Goal: Communication & Community: Answer question/provide support

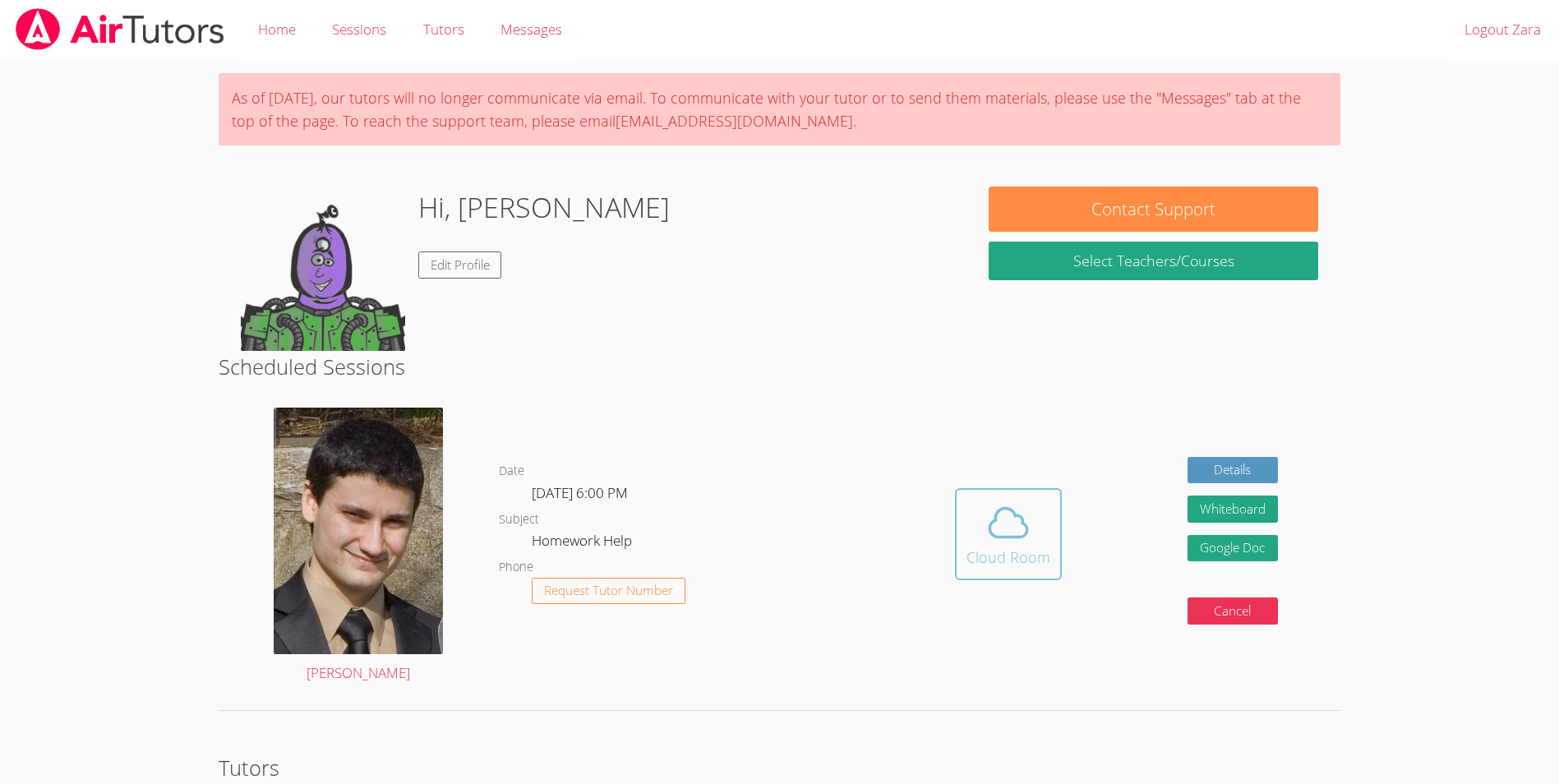
click at [1020, 554] on div "Cloud Room" at bounding box center [1008, 557] width 84 height 23
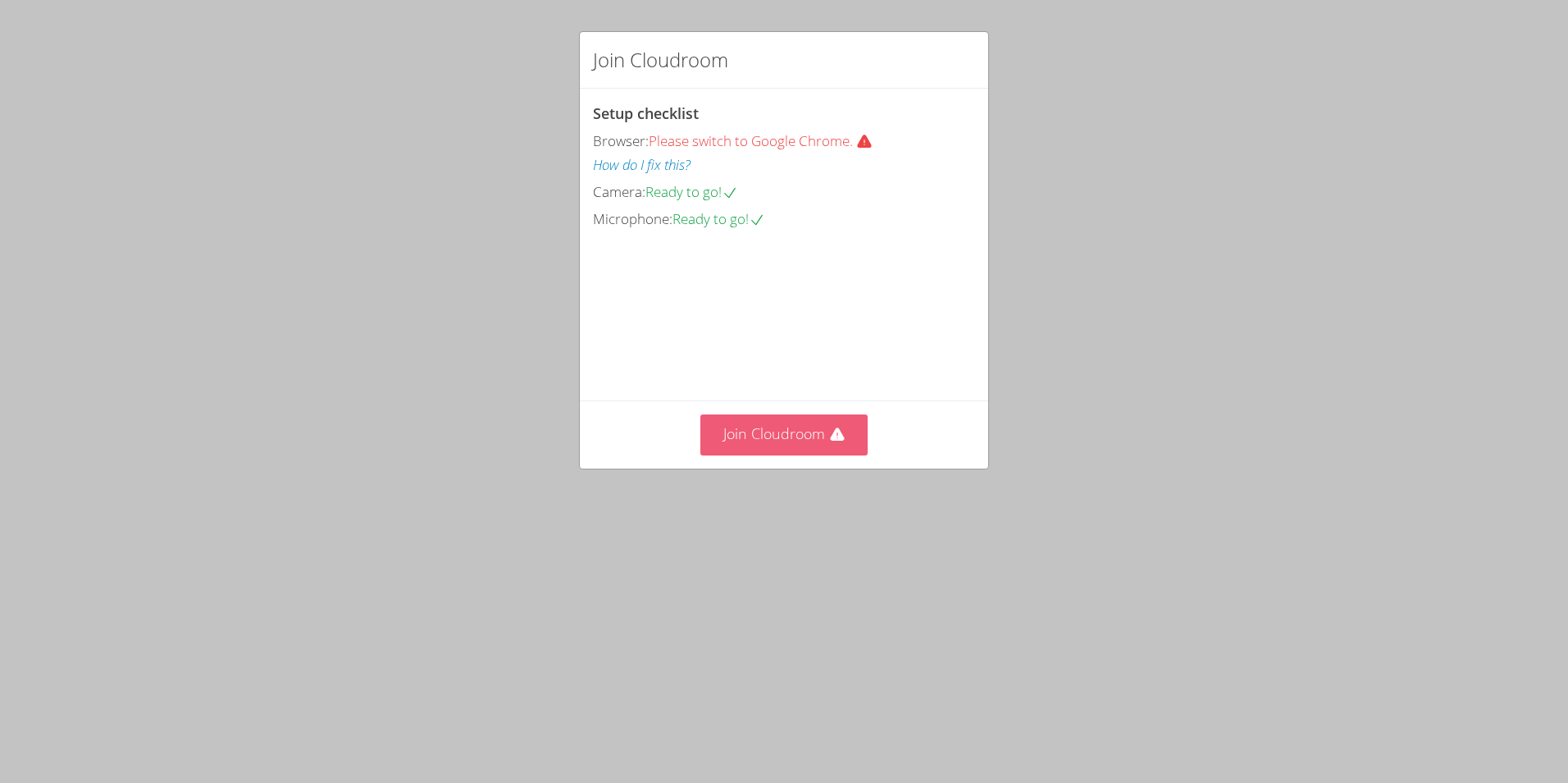
click at [758, 454] on button "Join Cloudroom" at bounding box center [784, 434] width 168 height 40
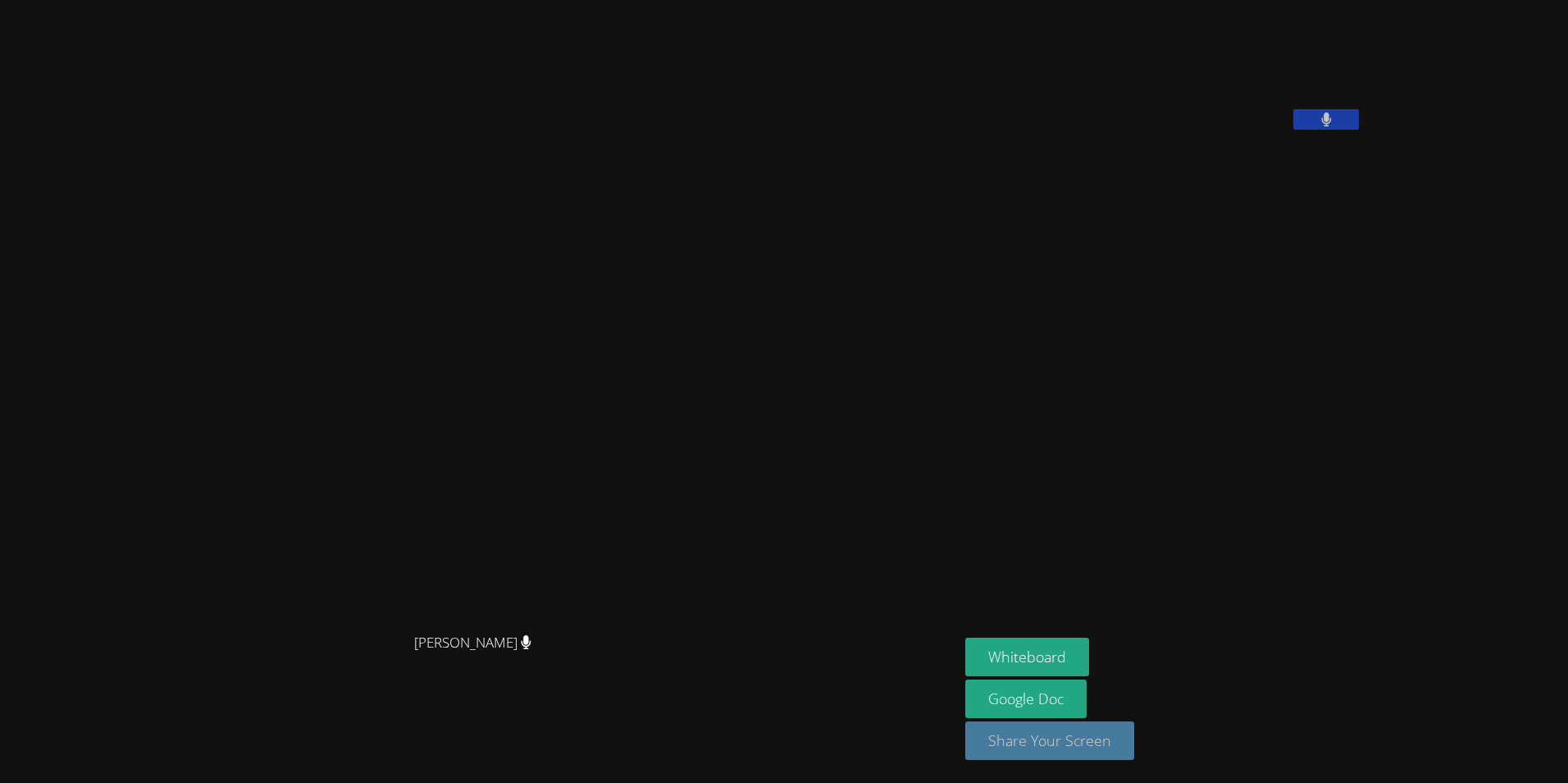
click at [1080, 730] on button "Share Your Screen" at bounding box center [1049, 740] width 169 height 38
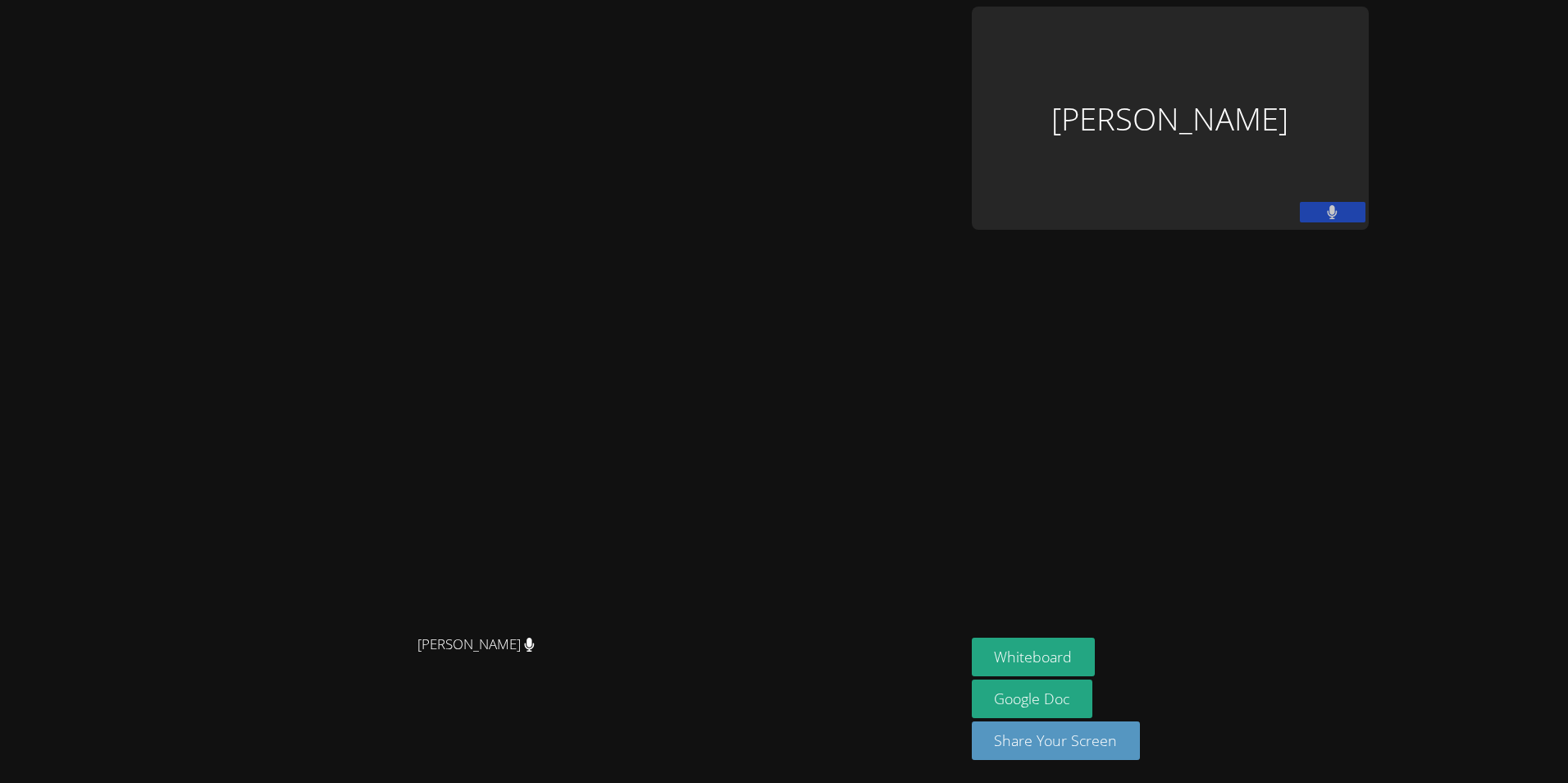
drag, startPoint x: 965, startPoint y: 313, endPoint x: 1126, endPoint y: 290, distance: 162.6
click at [605, 313] on video at bounding box center [482, 358] width 246 height 536
click at [1267, 146] on div "Zara Aglaganova" at bounding box center [1171, 118] width 397 height 223
click at [359, 496] on video at bounding box center [482, 358] width 246 height 536
click at [605, 334] on video at bounding box center [482, 358] width 246 height 536
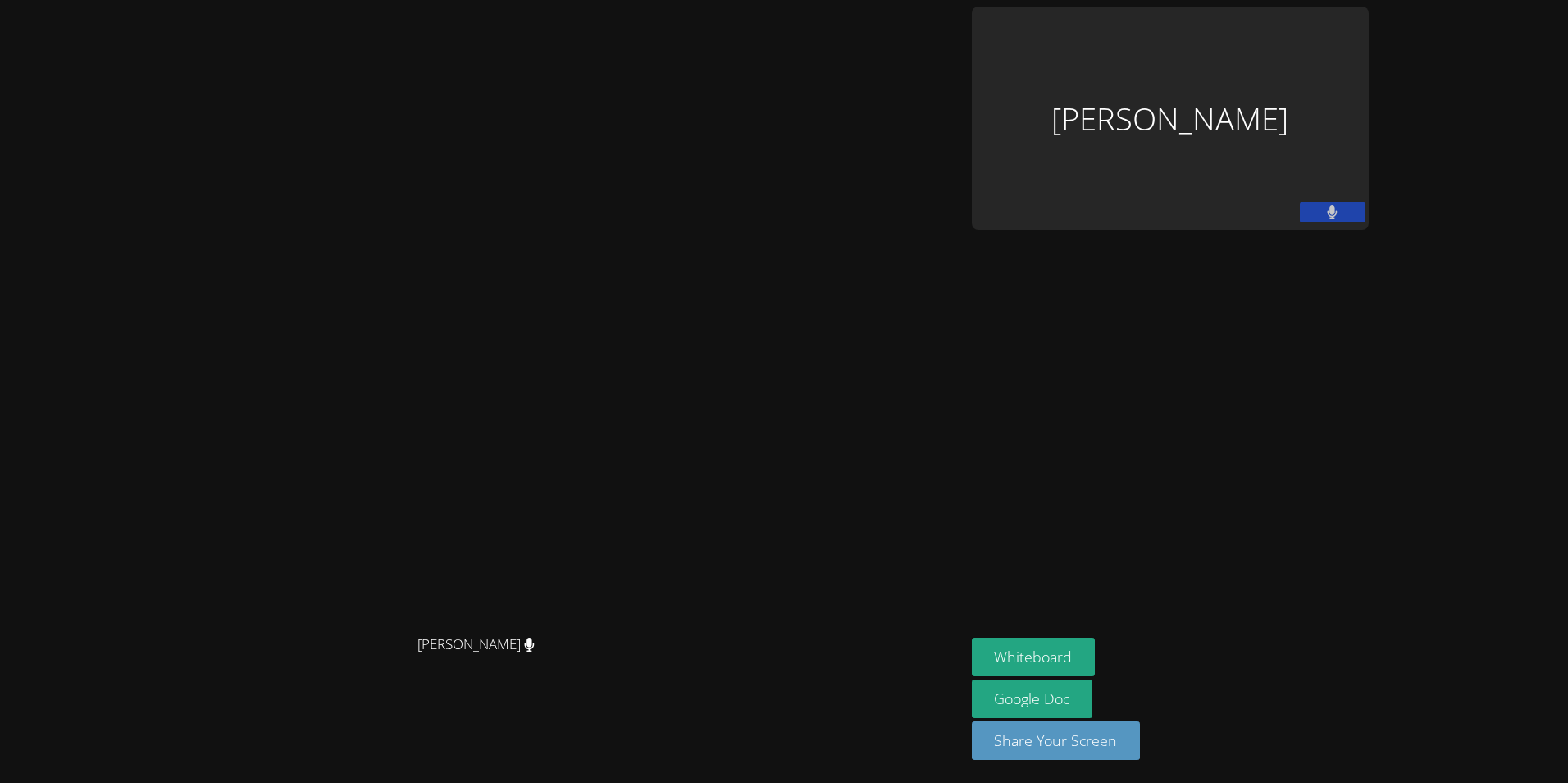
click at [1264, 177] on div "Zara Aglaganova" at bounding box center [1171, 118] width 397 height 223
click at [605, 171] on video at bounding box center [482, 358] width 246 height 536
click at [1285, 122] on div "Zara Aglaganova" at bounding box center [1171, 118] width 397 height 223
click at [1294, 217] on div "Zara Aglaganova" at bounding box center [1171, 118] width 397 height 223
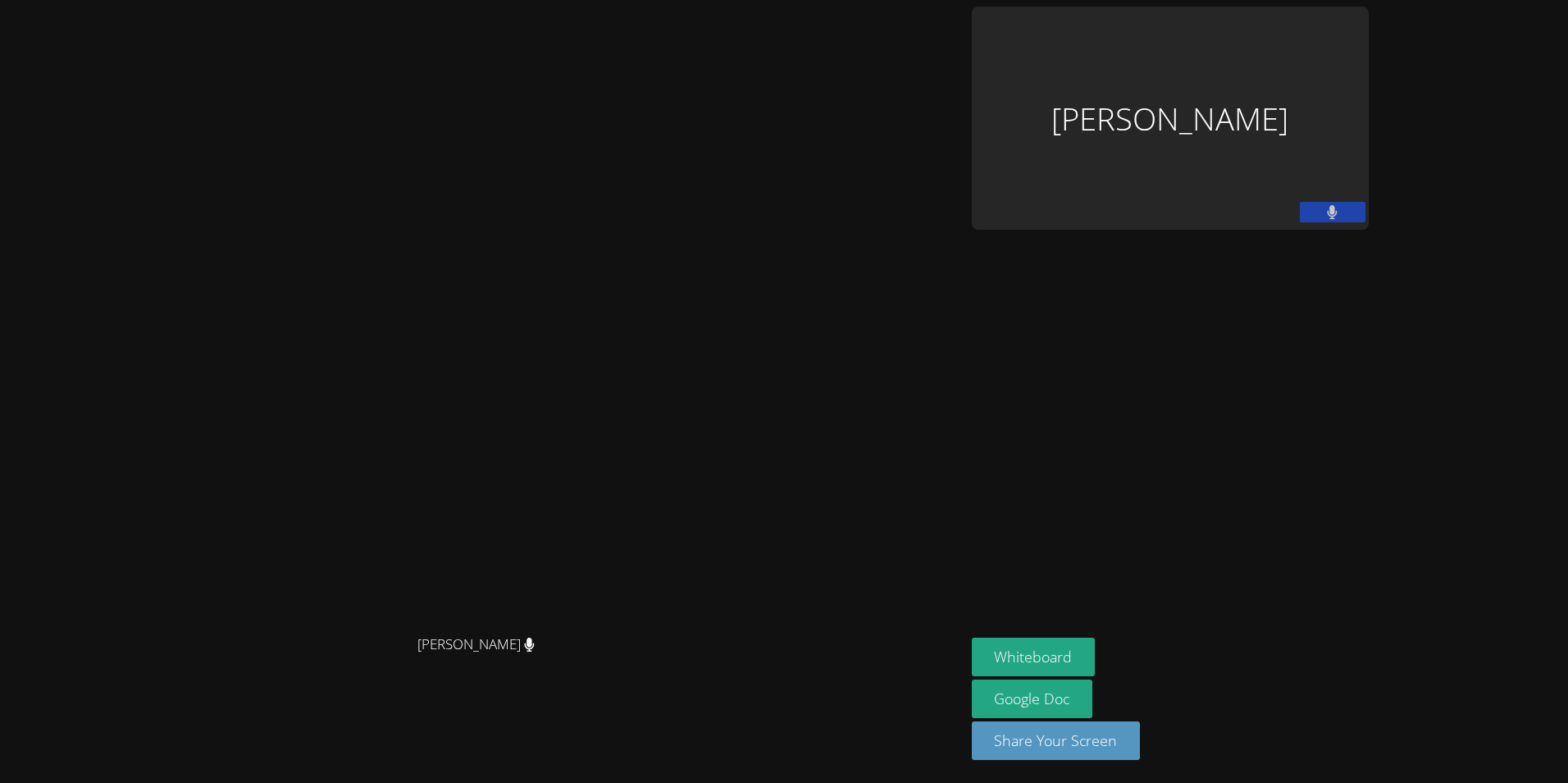
click at [1285, 85] on div "Zara Aglaganova" at bounding box center [1171, 118] width 397 height 223
click at [359, 615] on video at bounding box center [482, 358] width 246 height 536
click at [1207, 159] on div "Zara Aglaganova" at bounding box center [1171, 118] width 397 height 223
click at [1366, 208] on button at bounding box center [1332, 212] width 65 height 20
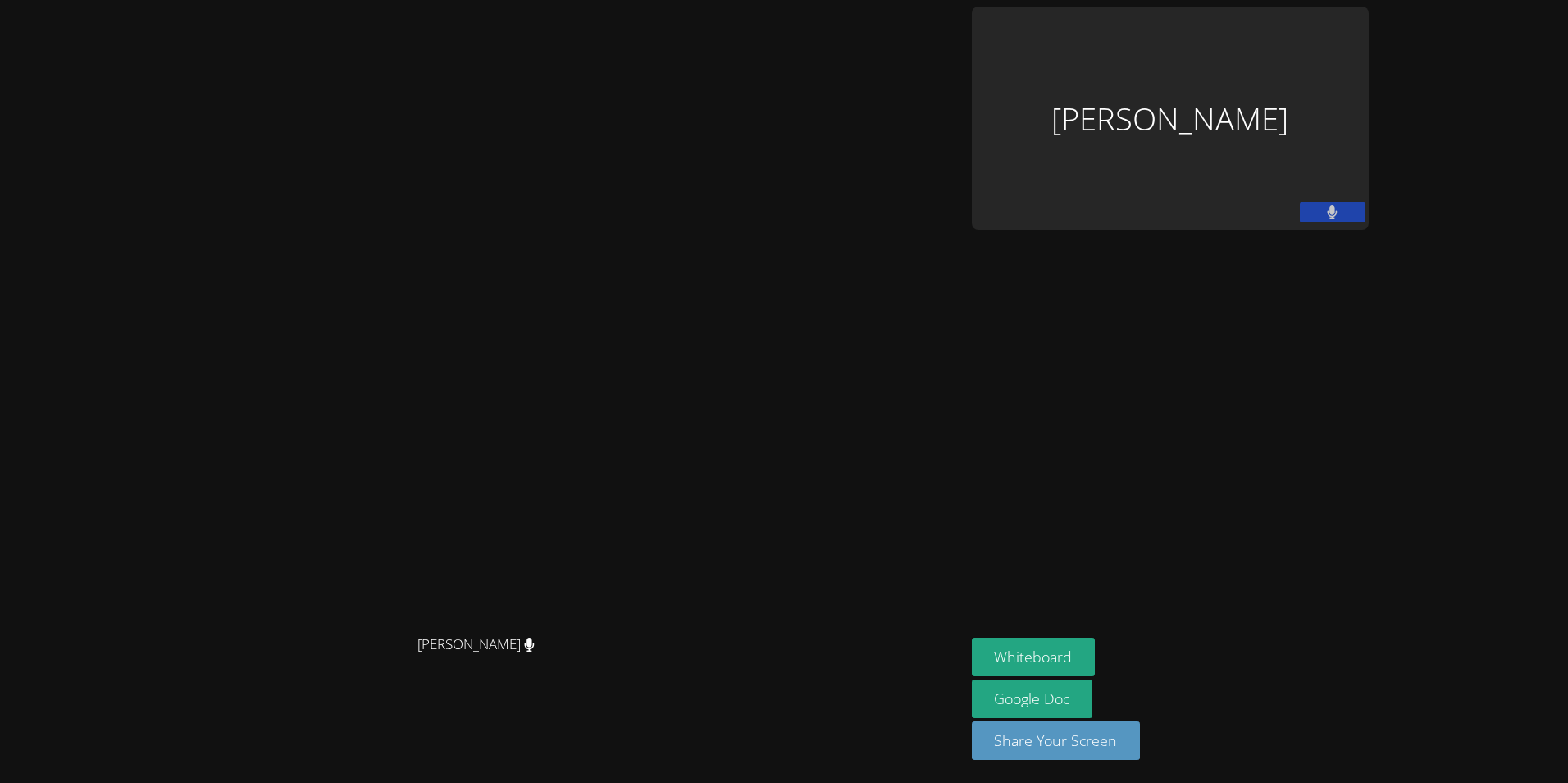
click at [1368, 124] on div "Zara Aglaganova" at bounding box center [1171, 118] width 397 height 223
drag, startPoint x: 1527, startPoint y: 124, endPoint x: 1426, endPoint y: 155, distance: 105.7
click at [1368, 155] on div "Zara Aglaganova" at bounding box center [1171, 118] width 397 height 223
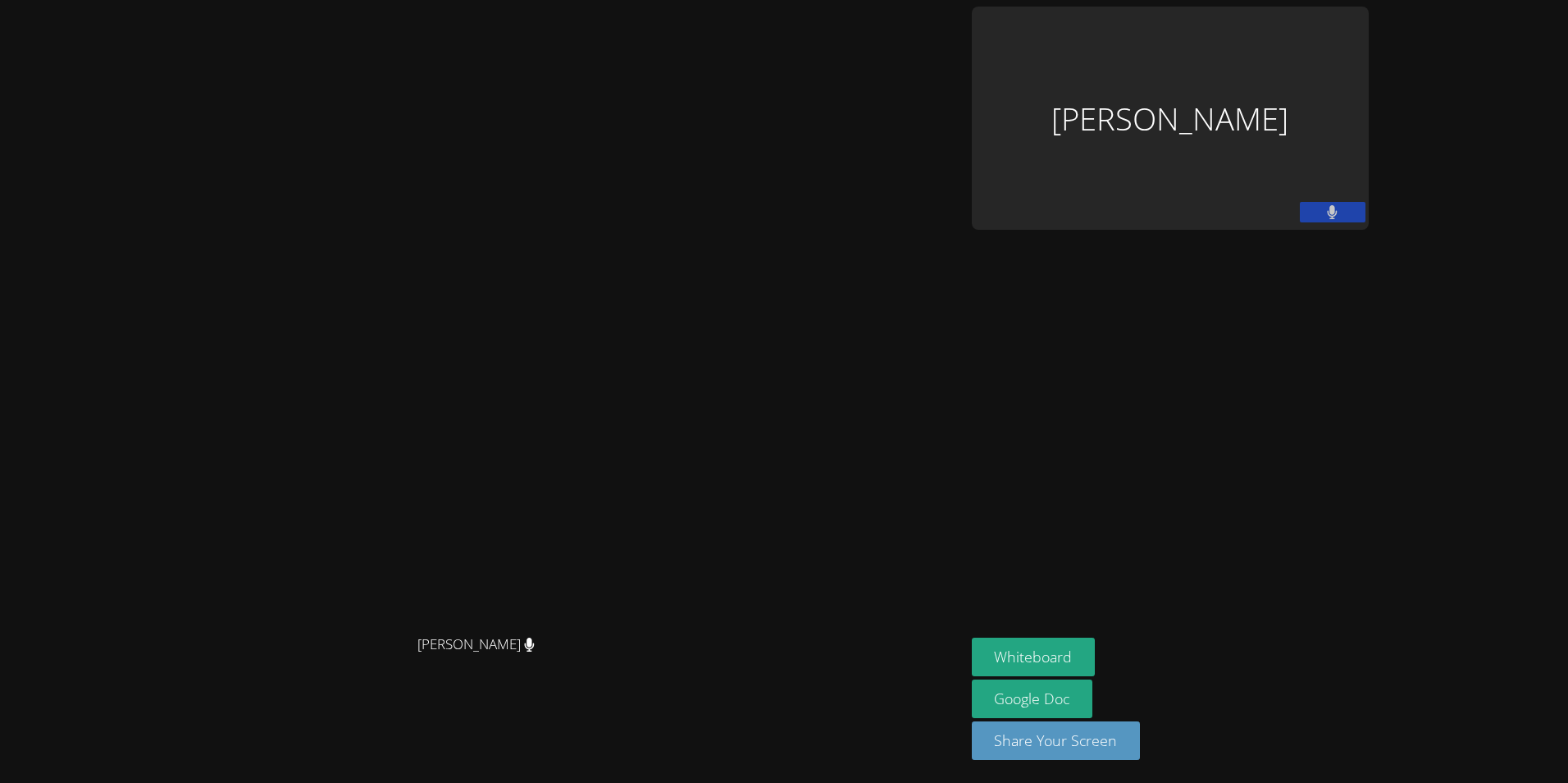
click at [1284, 74] on div "Zara Aglaganova" at bounding box center [1171, 118] width 397 height 223
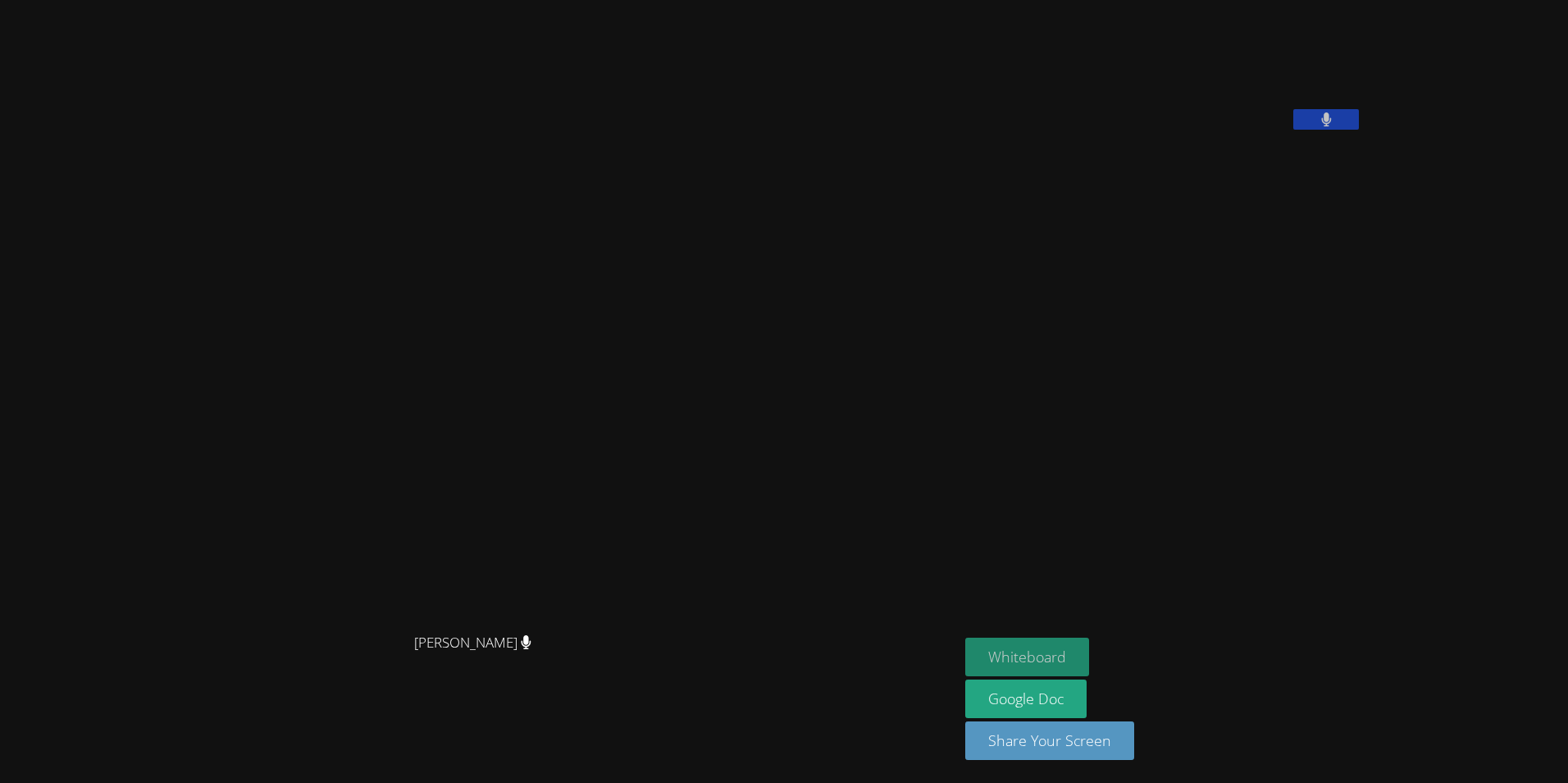
click at [1089, 656] on button "Whiteboard" at bounding box center [1027, 656] width 124 height 38
click at [1102, 742] on button "Share Your Screen" at bounding box center [1049, 740] width 169 height 38
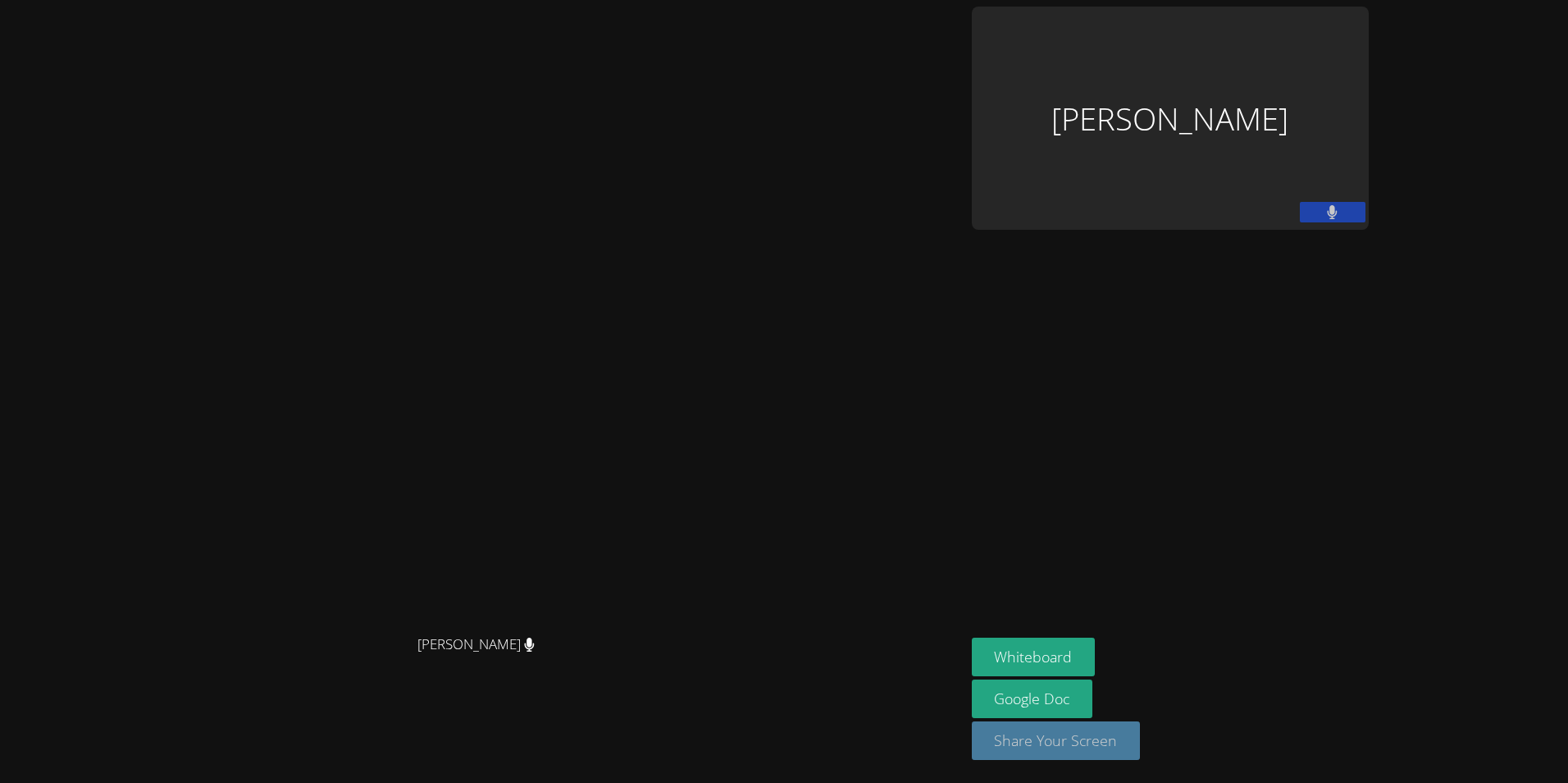
click at [1141, 744] on button "Share Your Screen" at bounding box center [1056, 740] width 169 height 38
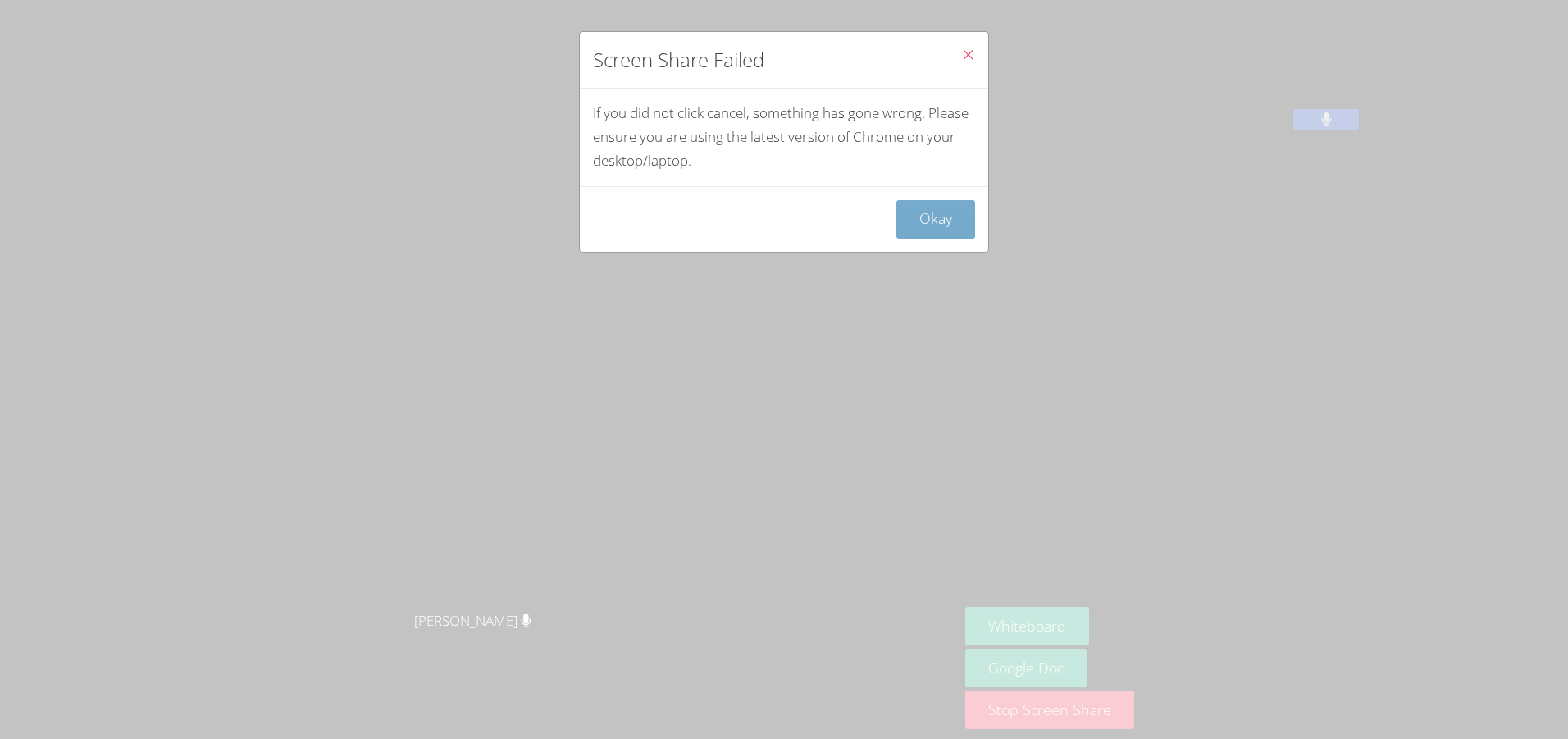
click at [939, 223] on button "Okay" at bounding box center [936, 219] width 79 height 38
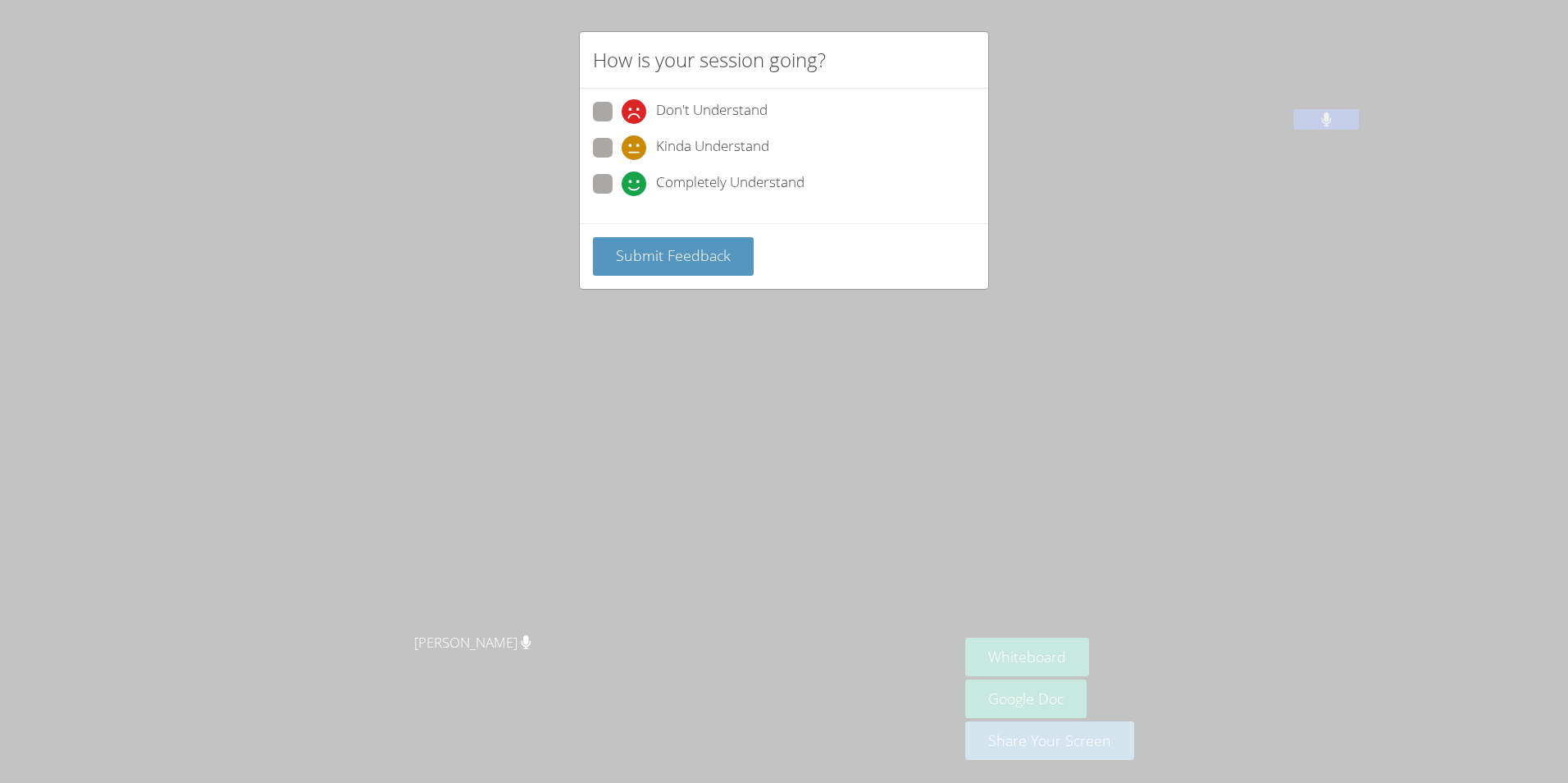
click at [621, 188] on icon at bounding box center [633, 183] width 25 height 25
click at [621, 188] on input "Completely Understand" at bounding box center [628, 181] width 14 height 14
radio input "true"
click at [633, 253] on span "Submit Feedback" at bounding box center [673, 255] width 115 height 20
